Goal: Task Accomplishment & Management: Manage account settings

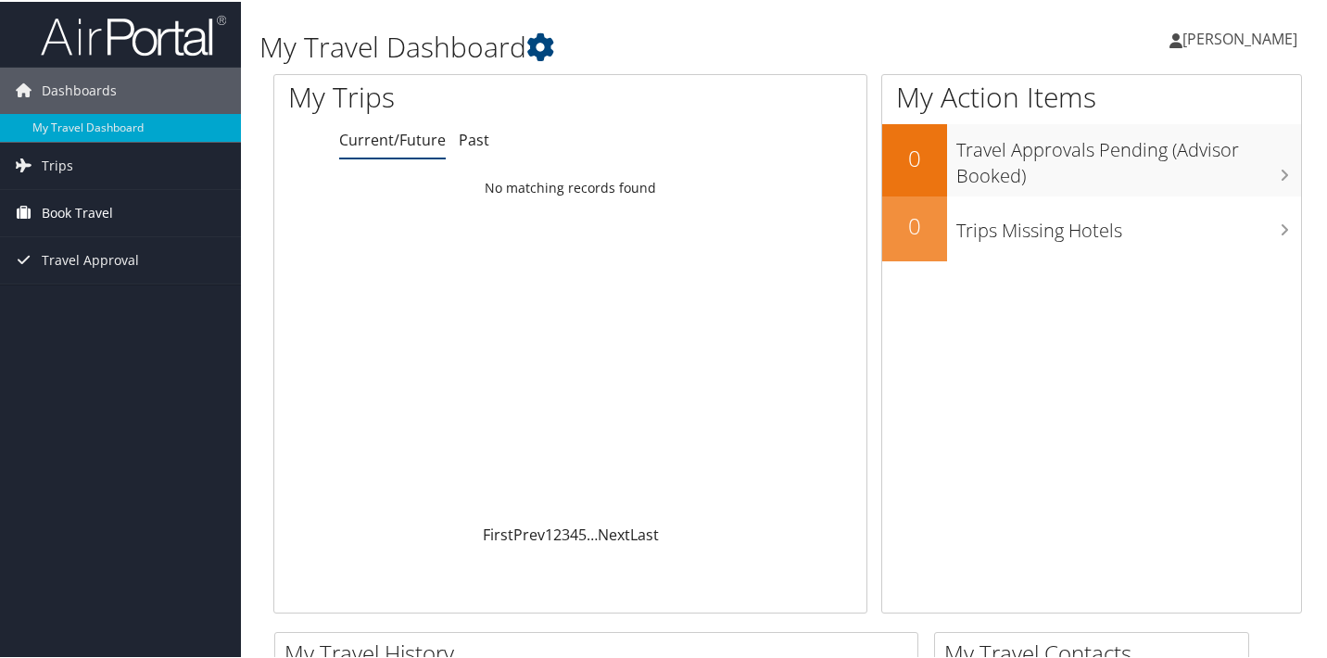
click at [72, 207] on span "Book Travel" at bounding box center [77, 211] width 71 height 46
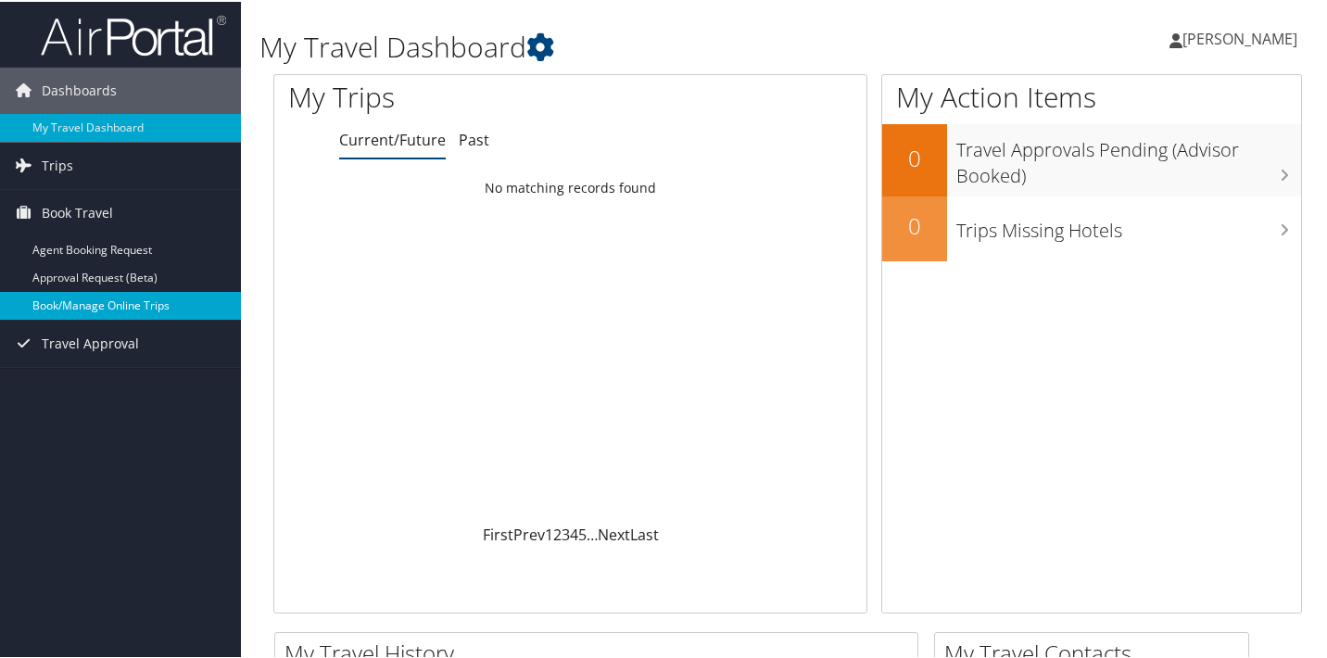
click at [90, 298] on link "Book/Manage Online Trips" at bounding box center [120, 304] width 241 height 28
click at [1187, 38] on span "[PERSON_NAME]" at bounding box center [1240, 37] width 115 height 20
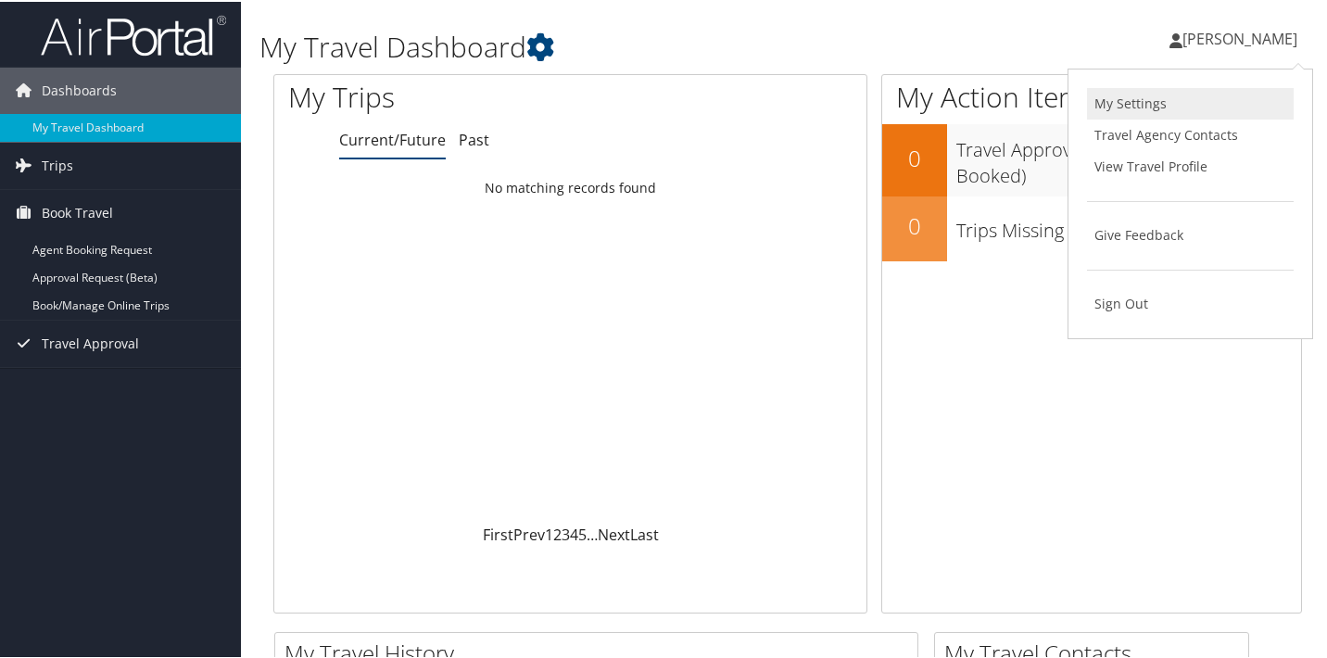
click at [1113, 96] on link "My Settings" at bounding box center [1190, 102] width 207 height 32
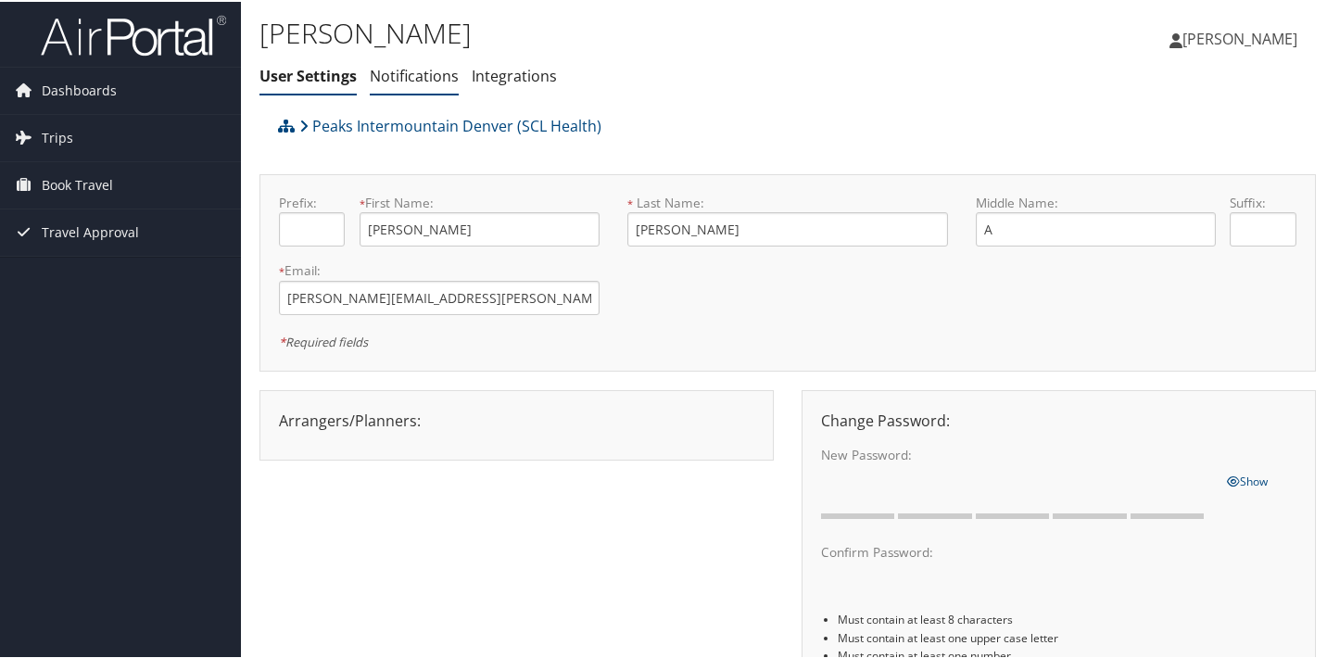
click at [391, 75] on link "Notifications" at bounding box center [414, 74] width 89 height 20
